Goal: Task Accomplishment & Management: Manage account settings

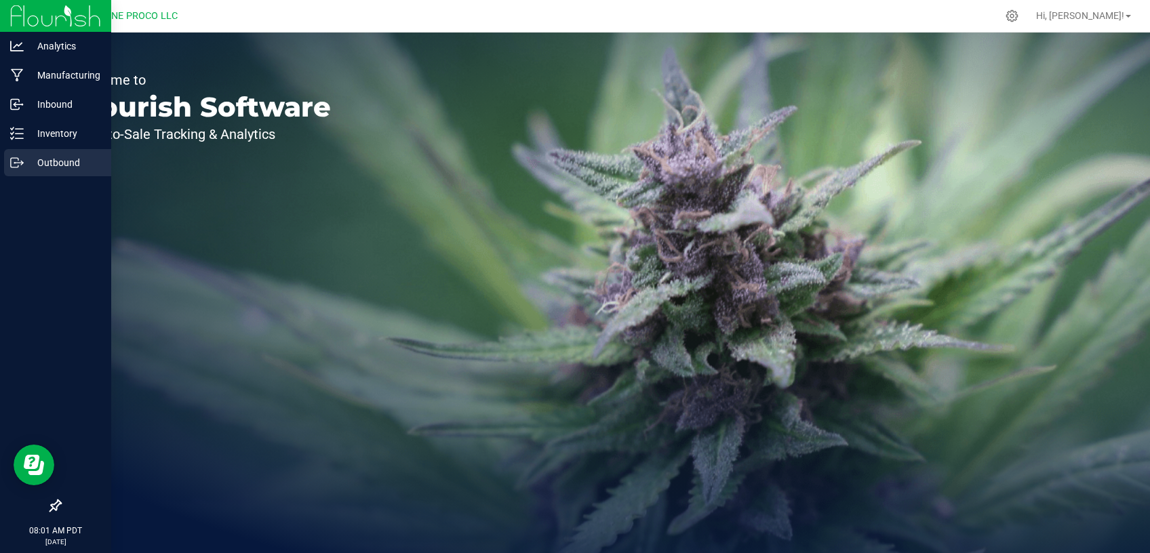
click at [35, 172] on div "Outbound" at bounding box center [57, 162] width 107 height 27
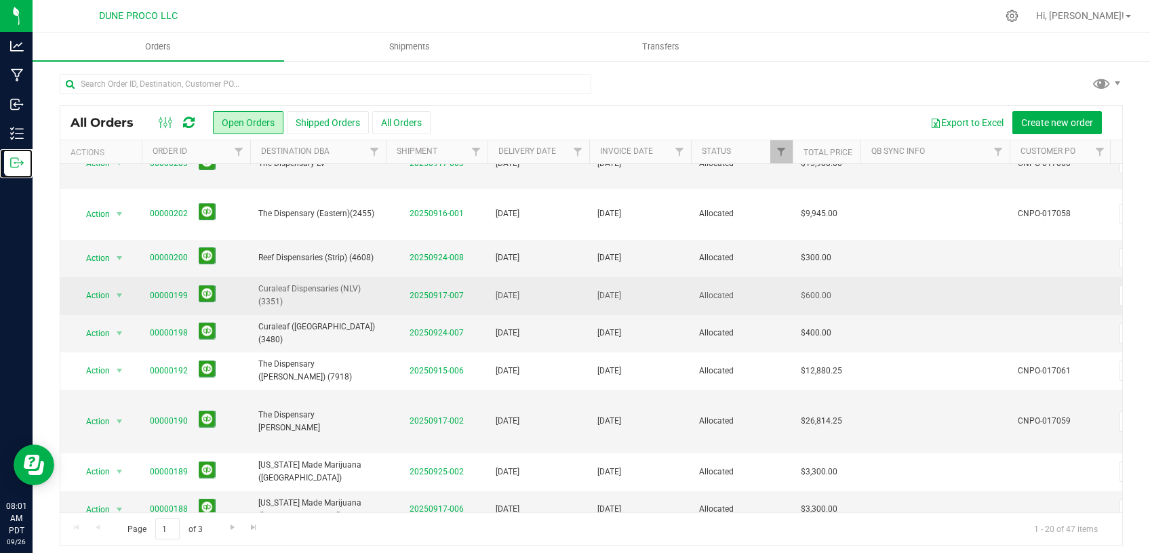
scroll to position [5, 0]
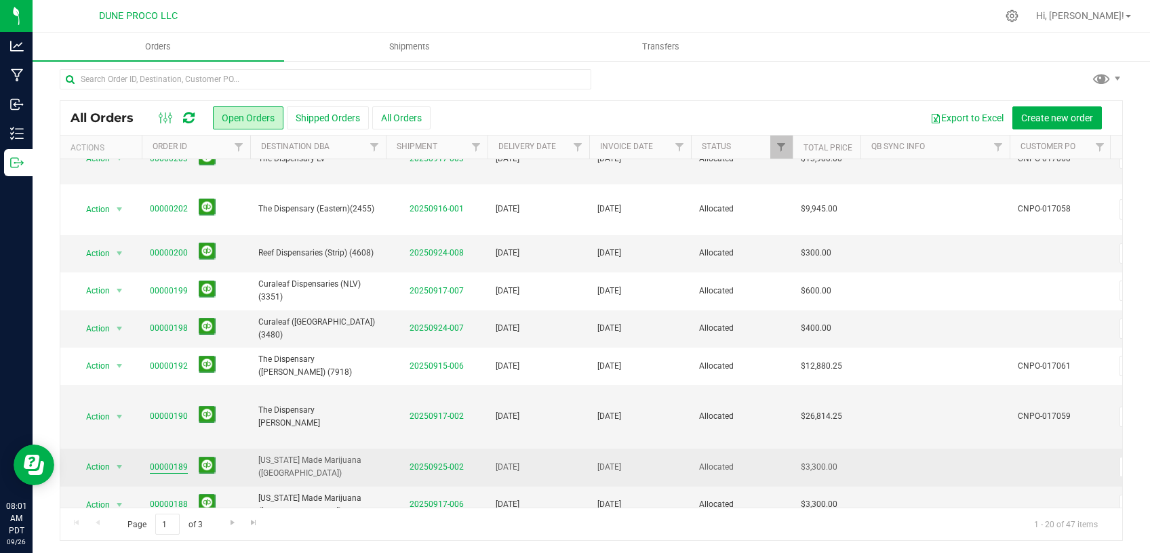
click at [169, 461] on link "00000189" at bounding box center [169, 467] width 38 height 13
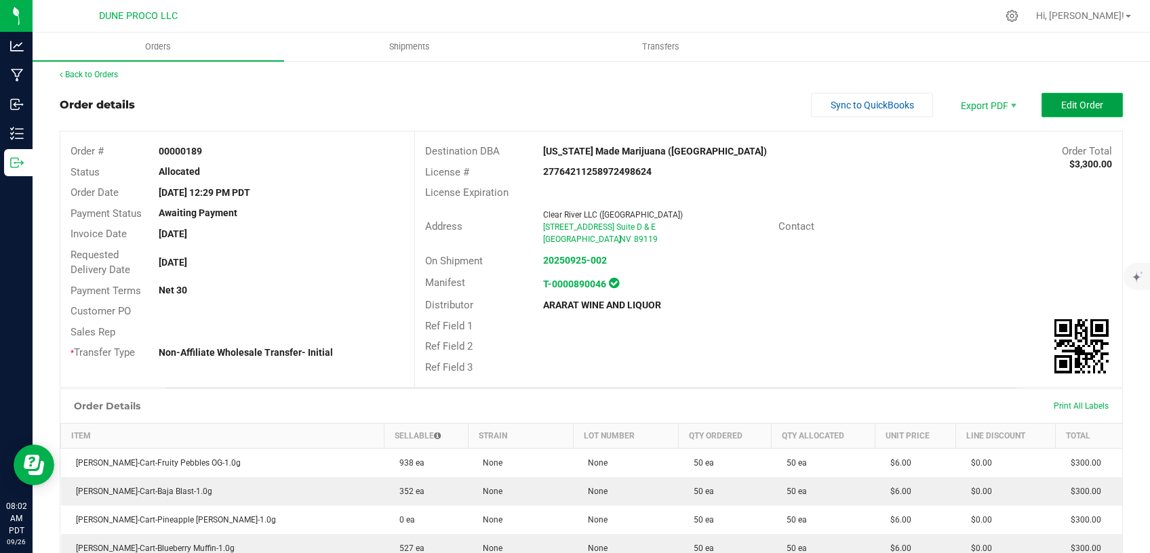
click at [1047, 101] on button "Edit Order" at bounding box center [1081, 105] width 81 height 24
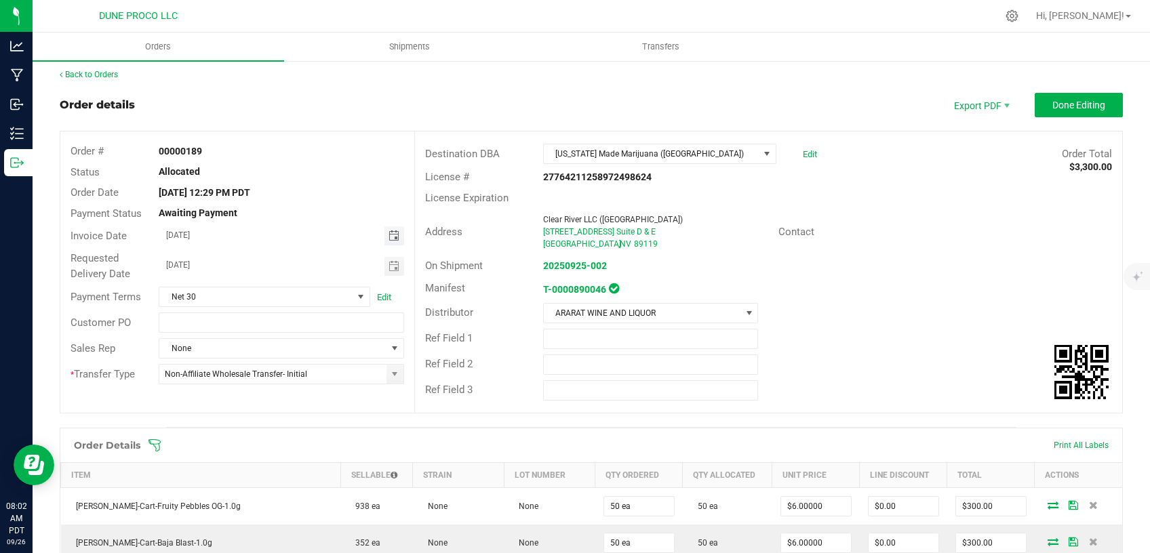
click at [388, 238] on span "Toggle calendar" at bounding box center [393, 235] width 11 height 11
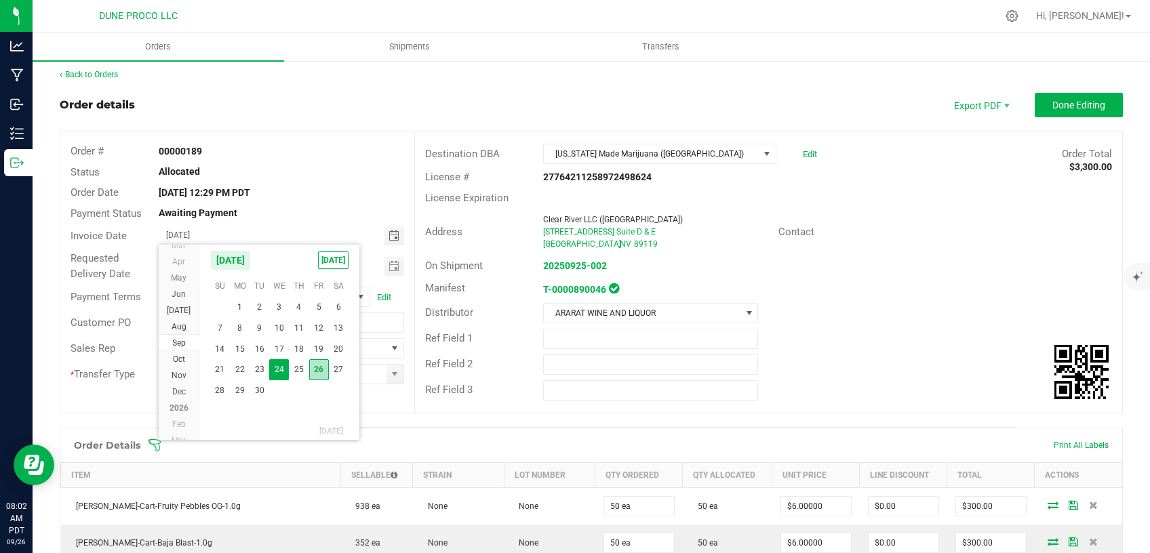
click at [314, 371] on span "26" at bounding box center [319, 369] width 20 height 21
type input "[DATE]"
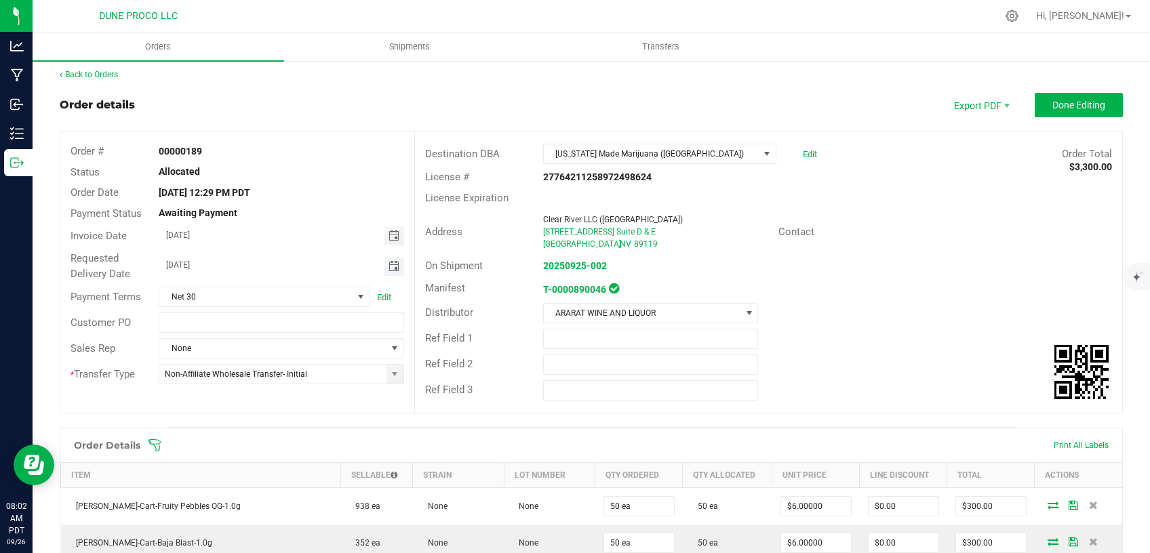
click at [389, 269] on span "Toggle calendar" at bounding box center [393, 266] width 11 height 11
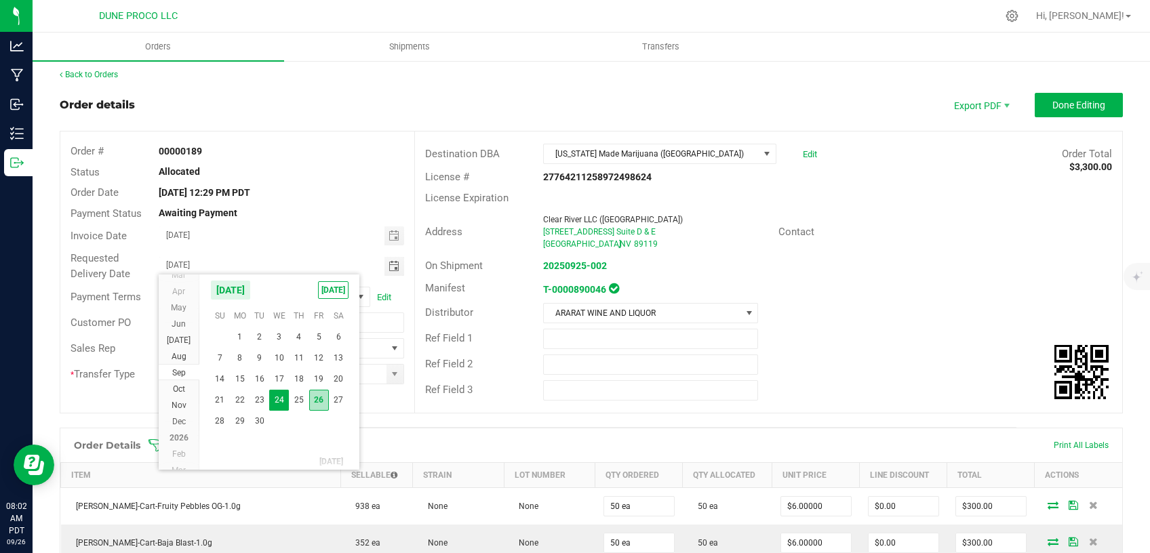
click at [319, 396] on span "26" at bounding box center [319, 400] width 20 height 21
type input "[DATE]"
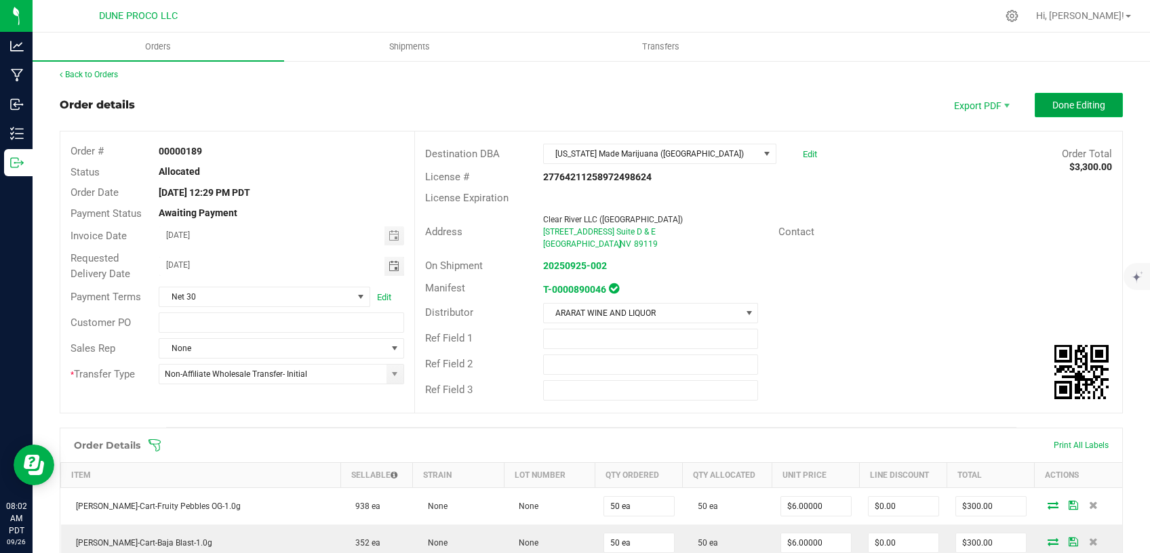
click at [1070, 112] on button "Done Editing" at bounding box center [1078, 105] width 88 height 24
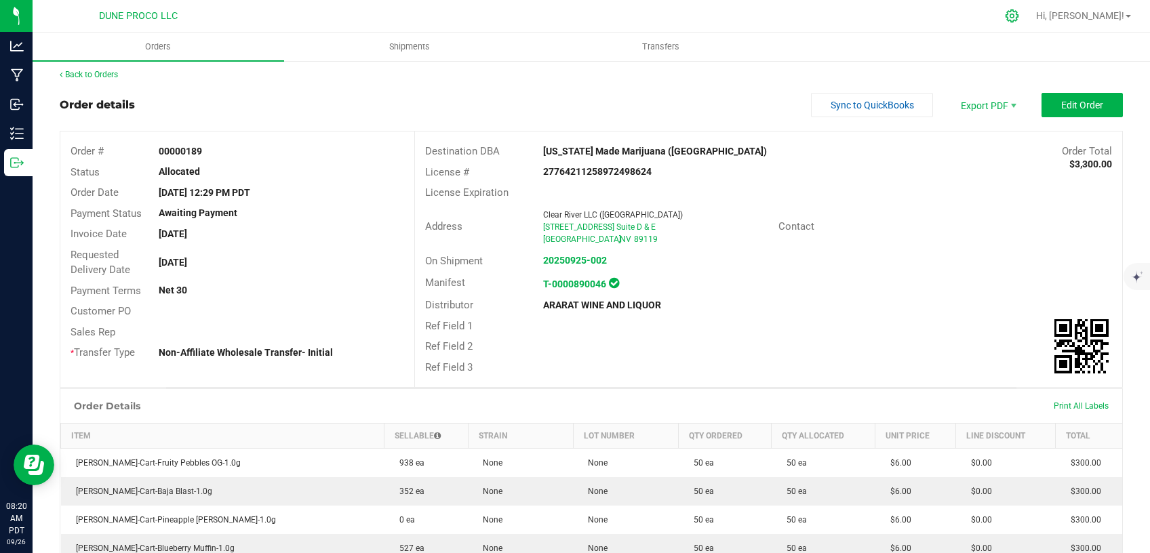
click at [1018, 18] on icon at bounding box center [1011, 15] width 13 height 13
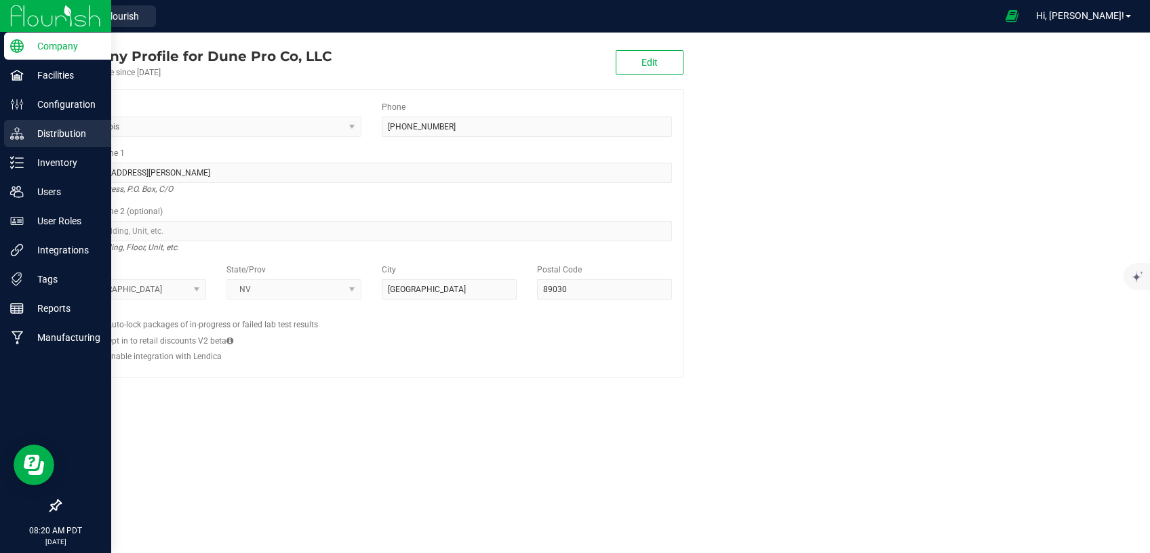
click at [70, 138] on p "Distribution" at bounding box center [64, 133] width 81 height 16
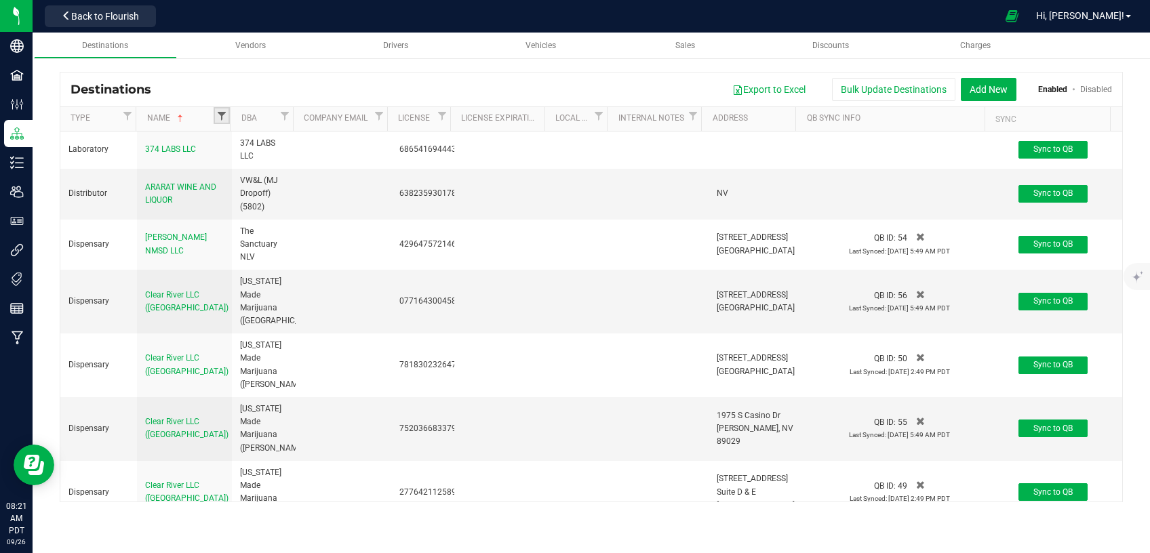
click at [222, 115] on span "Filter" at bounding box center [221, 115] width 11 height 11
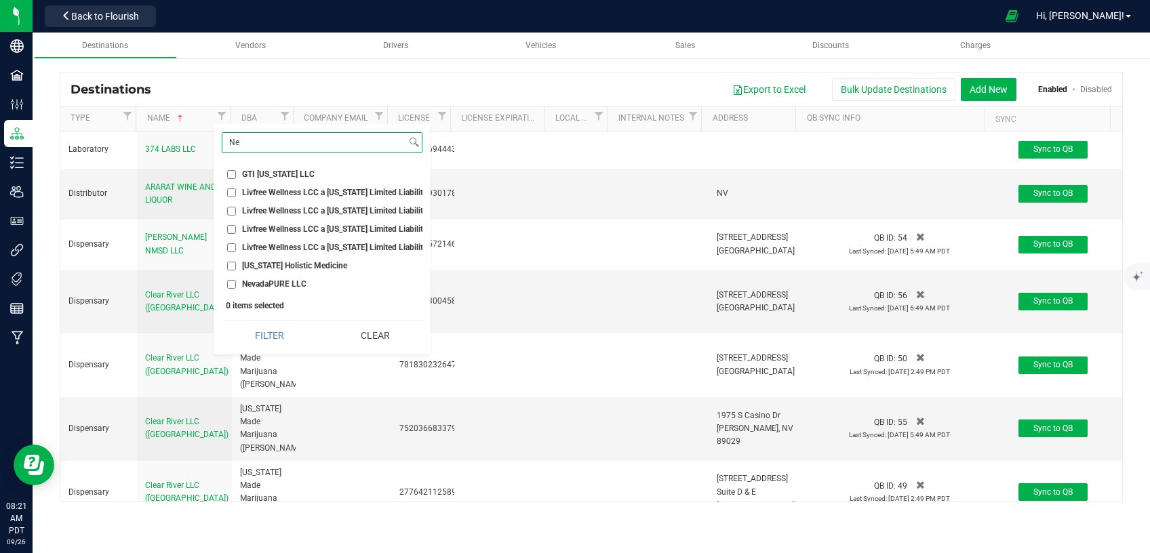
type input "N"
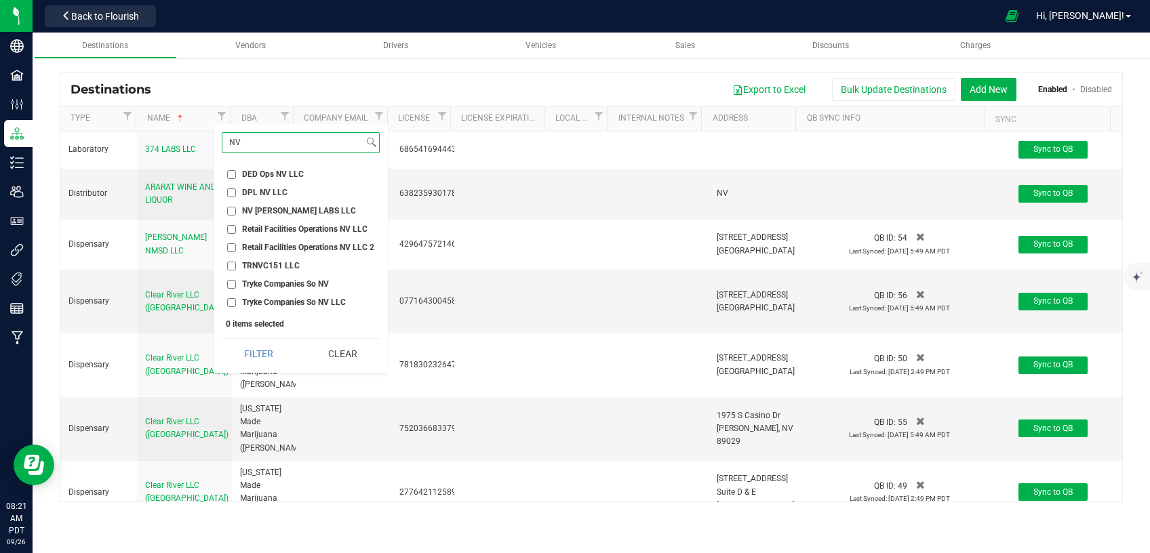
type input "NV"
drag, startPoint x: 256, startPoint y: 145, endPoint x: 183, endPoint y: 146, distance: 73.2
click at [222, 146] on input "NV" at bounding box center [292, 143] width 141 height 20
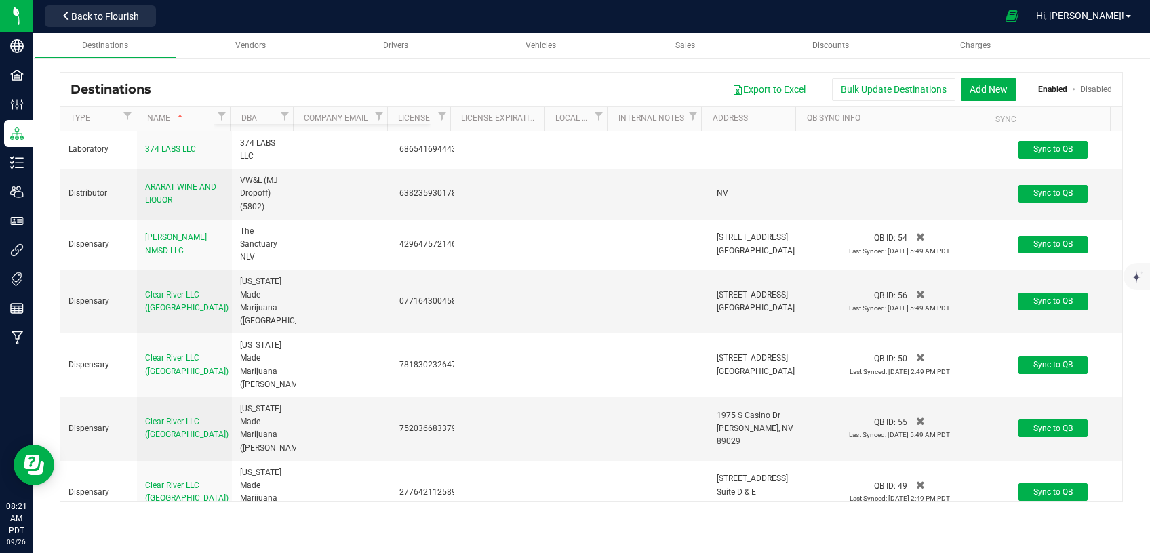
click at [319, 89] on div "Export to Excel Bulk Update Destinations Add New Enabled Disabled" at bounding box center [636, 89] width 950 height 23
click at [281, 118] on span "Filter" at bounding box center [284, 115] width 11 height 11
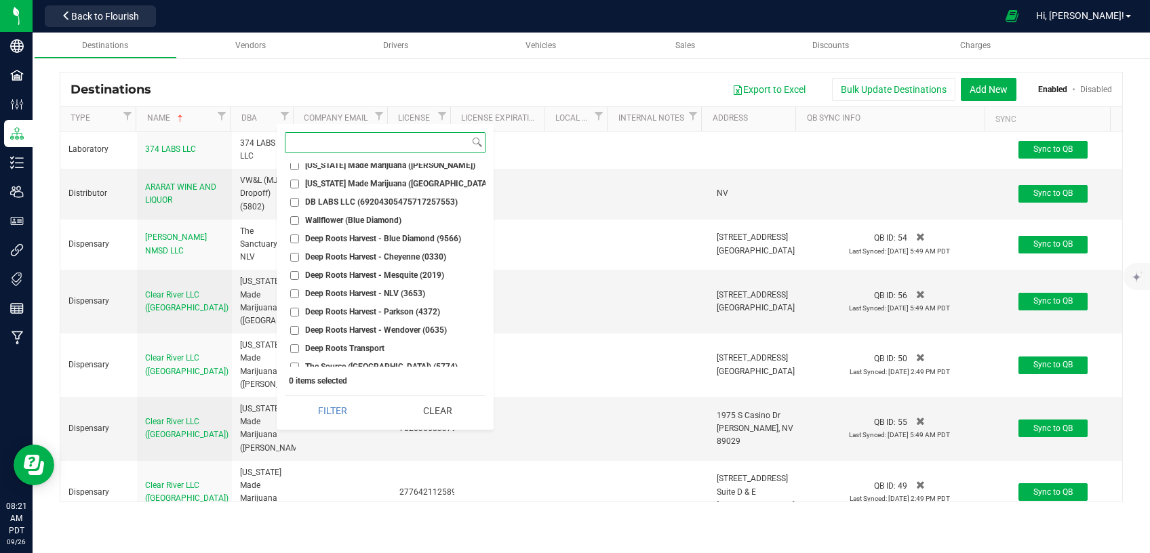
scroll to position [57, 0]
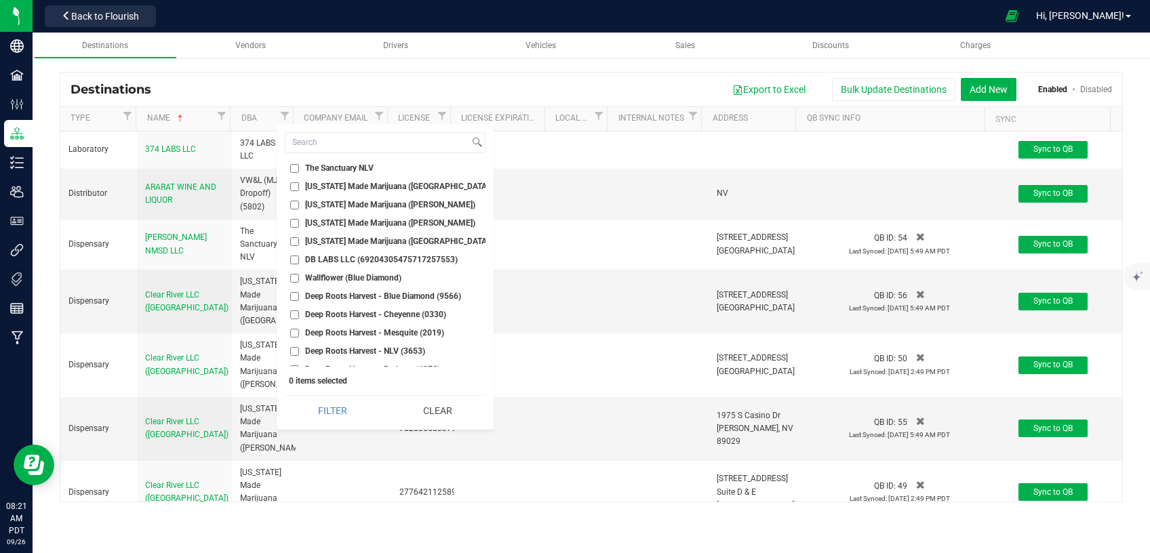
click at [297, 246] on input "[US_STATE] Made Marijuana ([GEOGRAPHIC_DATA])" at bounding box center [294, 241] width 9 height 9
click at [326, 412] on button "Filter" at bounding box center [333, 411] width 96 height 30
checkbox input "true"
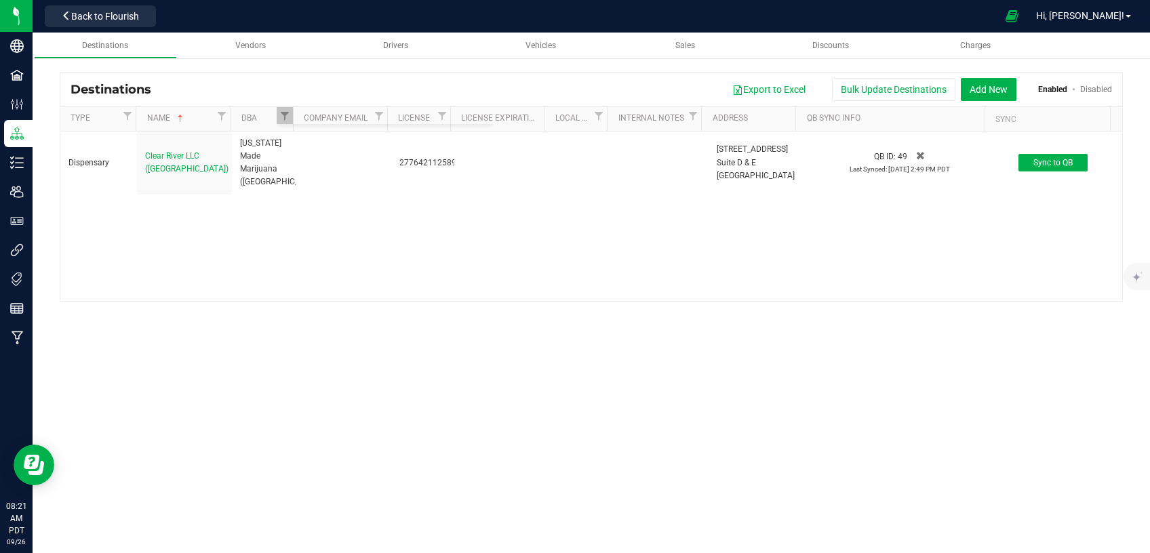
scroll to position [0, 0]
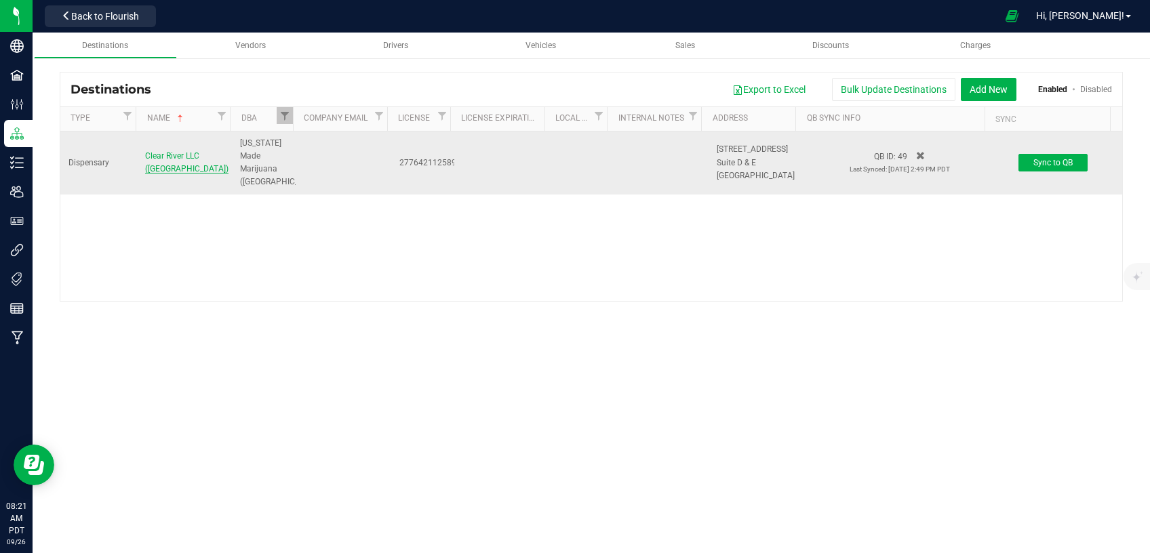
click at [157, 174] on span "Clear River LLC ([GEOGRAPHIC_DATA])" at bounding box center [186, 162] width 83 height 22
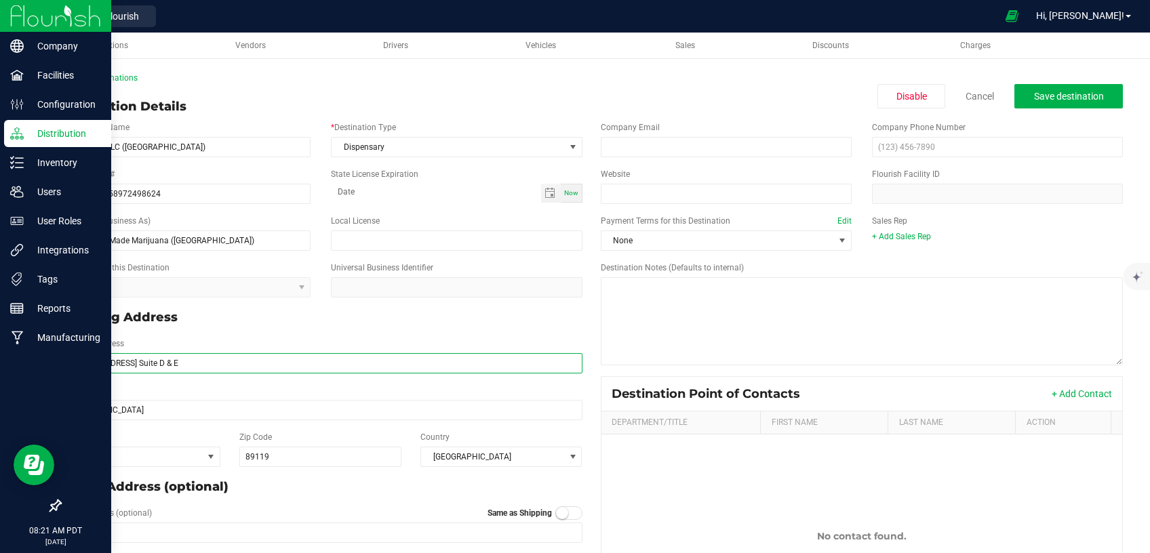
drag, startPoint x: 203, startPoint y: 359, endPoint x: 0, endPoint y: 372, distance: 203.1
click at [0, 371] on div "Company Facilities Configuration Distribution Inventory Users User Roles Integr…" at bounding box center [575, 276] width 1150 height 553
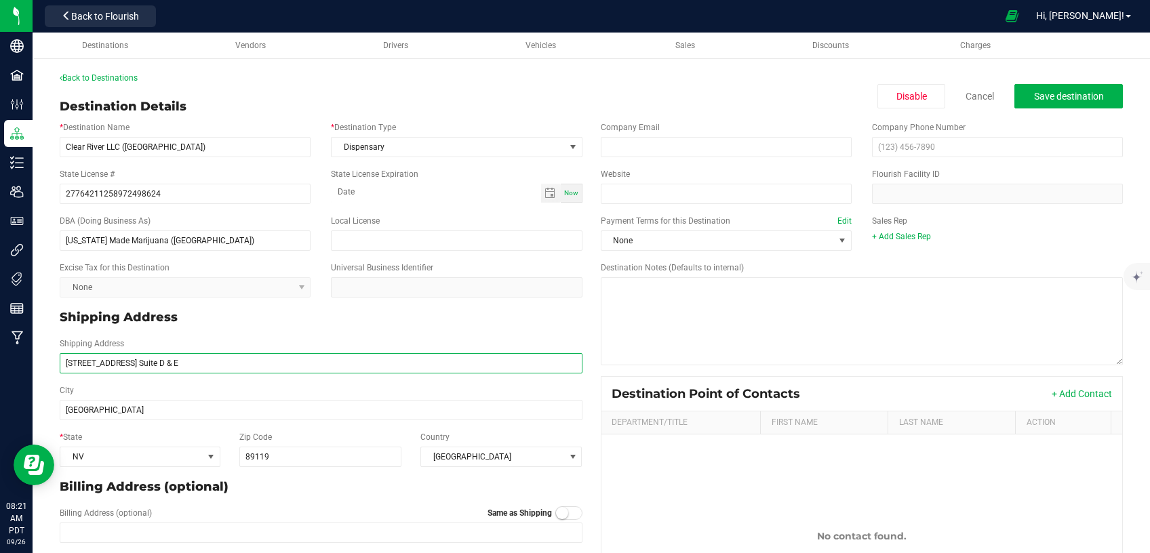
drag, startPoint x: 192, startPoint y: 367, endPoint x: 59, endPoint y: 367, distance: 133.5
click at [60, 365] on input "[STREET_ADDRESS] Suite D & E" at bounding box center [321, 363] width 523 height 20
paste input "[STREET_ADDRESS]"
type input "[STREET_ADDRESS]"
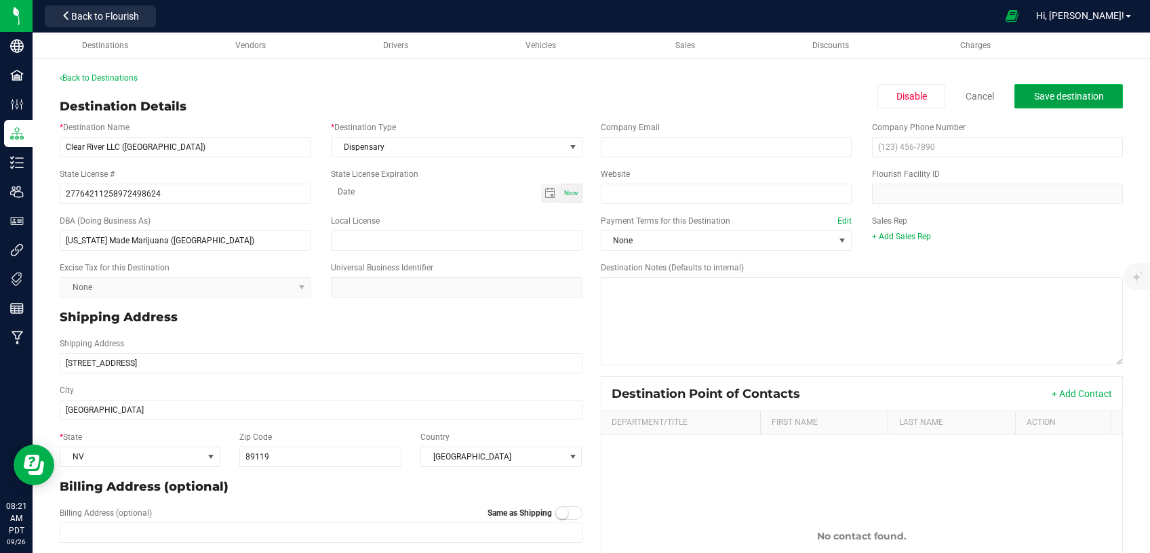
click at [1070, 97] on span "Save destination" at bounding box center [1069, 96] width 70 height 11
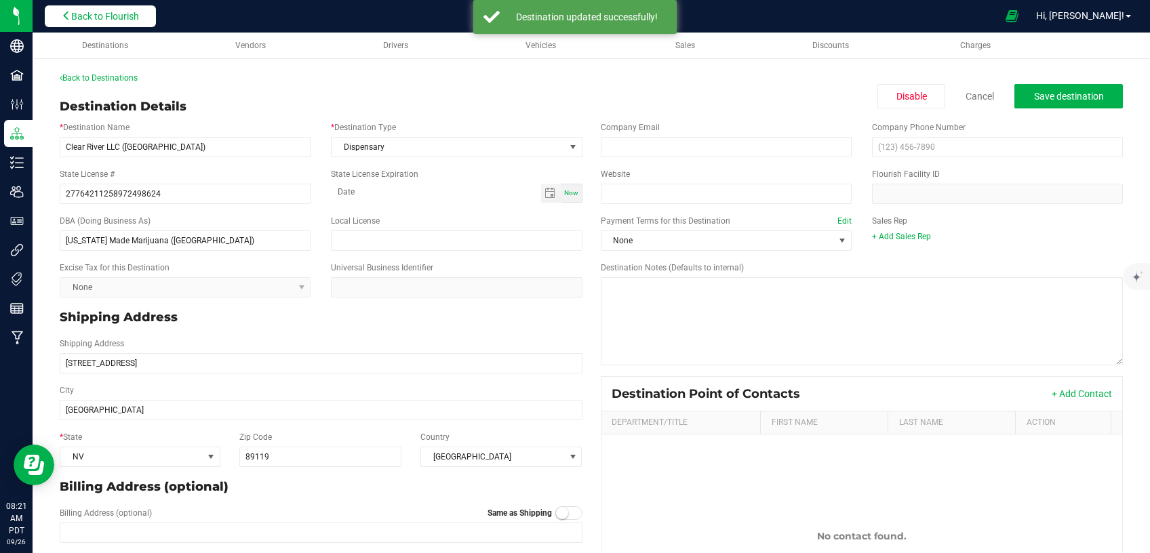
click at [115, 26] on button "Back to Flourish" at bounding box center [100, 16] width 111 height 22
